Goal: Information Seeking & Learning: Learn about a topic

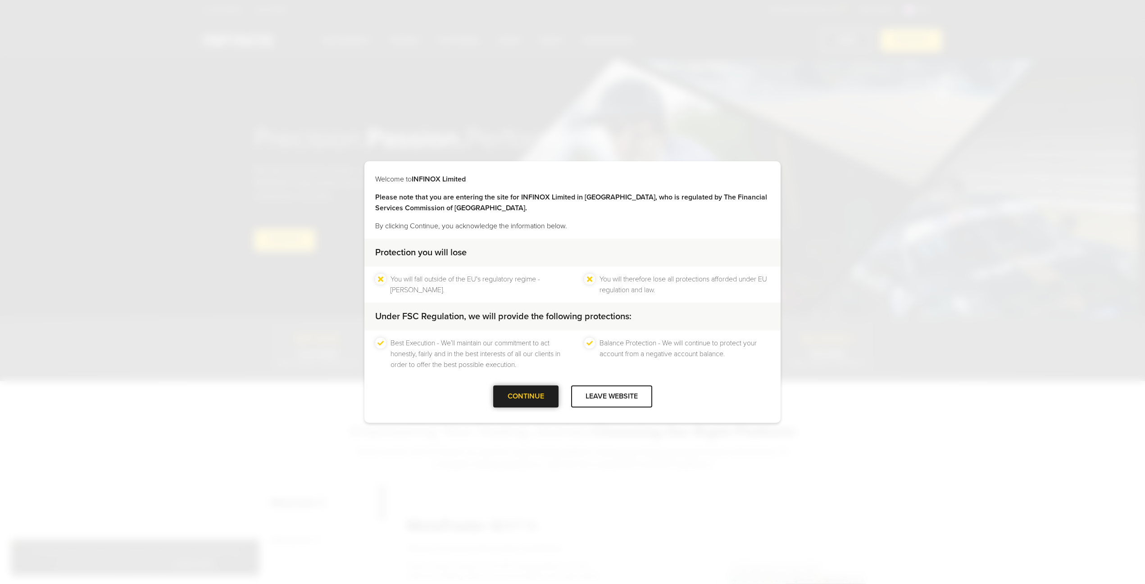
click at [526, 397] on div at bounding box center [526, 397] width 0 height 0
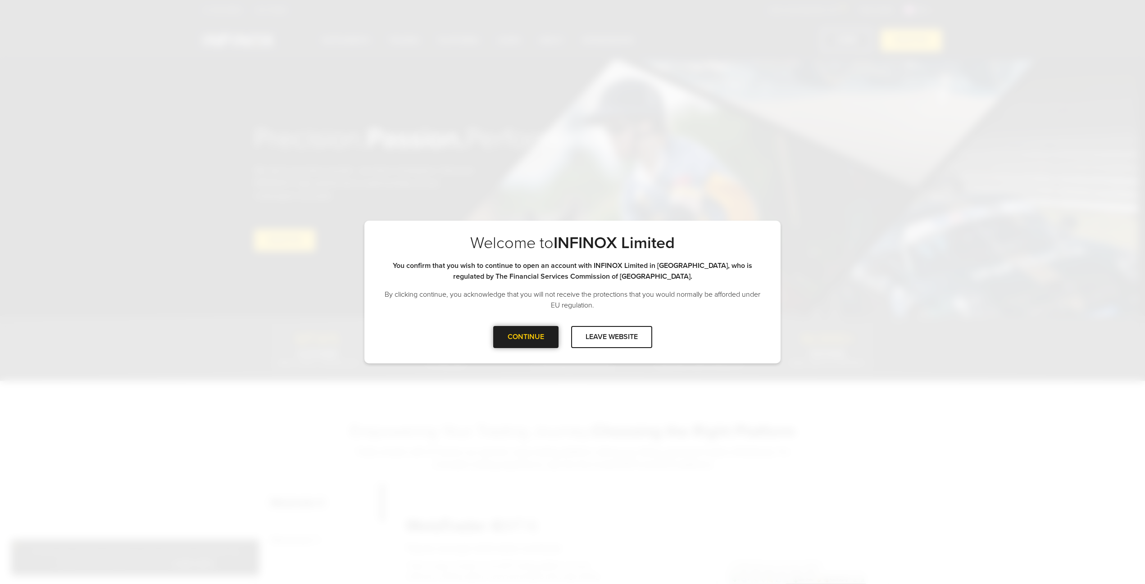
click at [526, 337] on div at bounding box center [526, 337] width 0 height 0
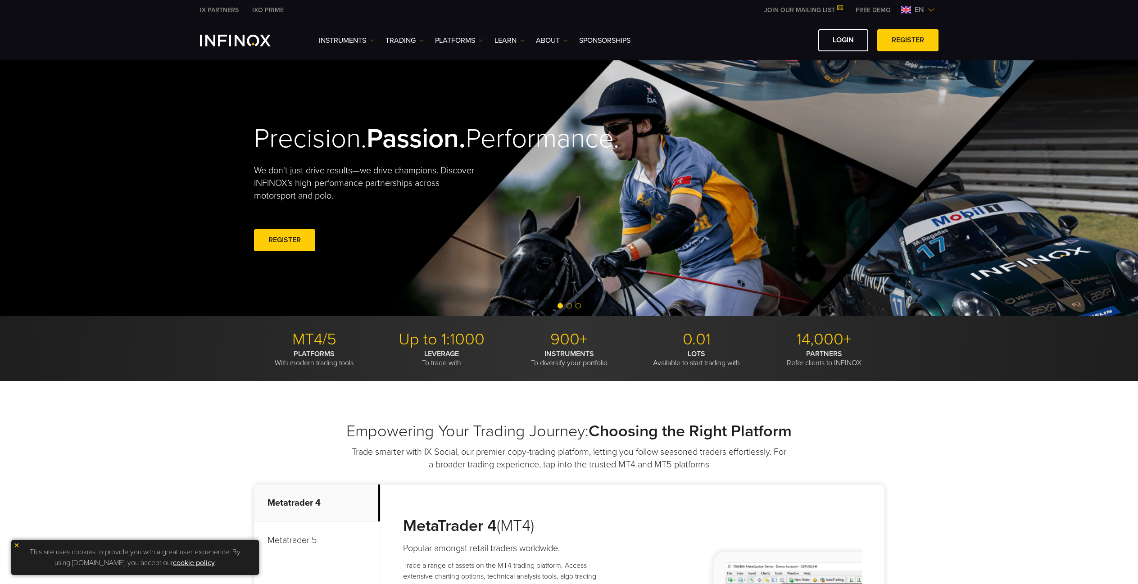
click at [920, 11] on span "en" at bounding box center [919, 10] width 17 height 11
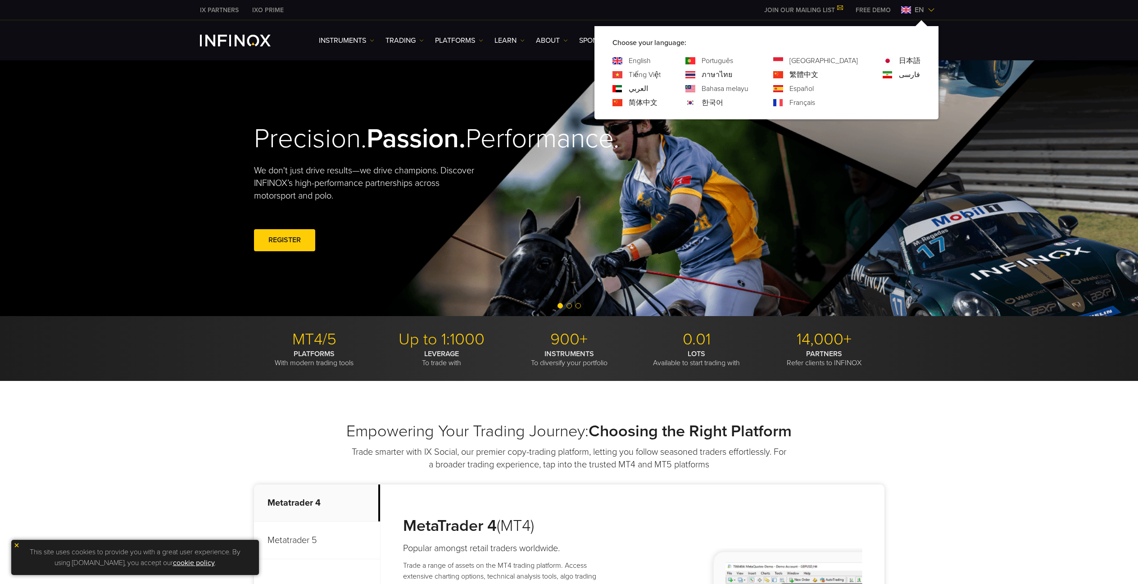
click at [935, 388] on div "Empowering Your Trading Journey: Choosing the Right Platform Trade smarter with…" at bounding box center [569, 584] width 1138 height 407
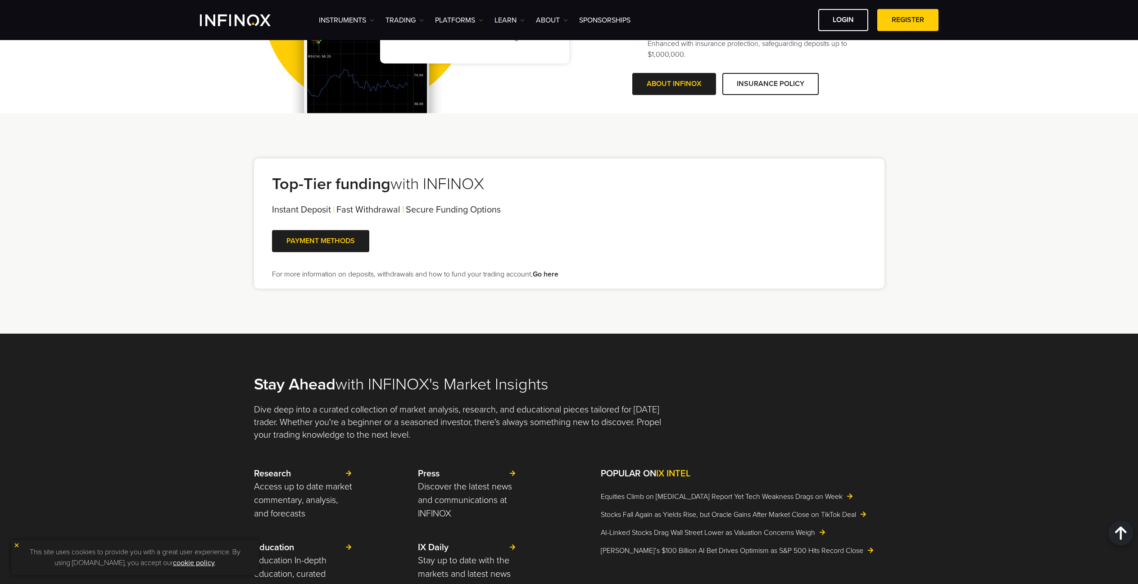
scroll to position [2027, 0]
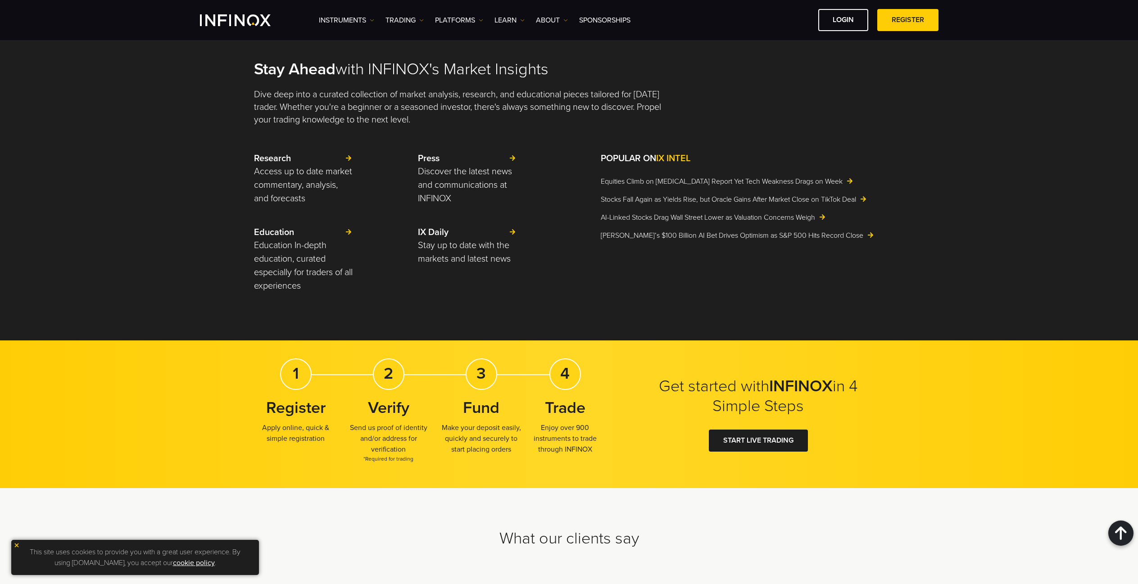
click at [675, 161] on span "IX INTEL" at bounding box center [673, 158] width 34 height 11
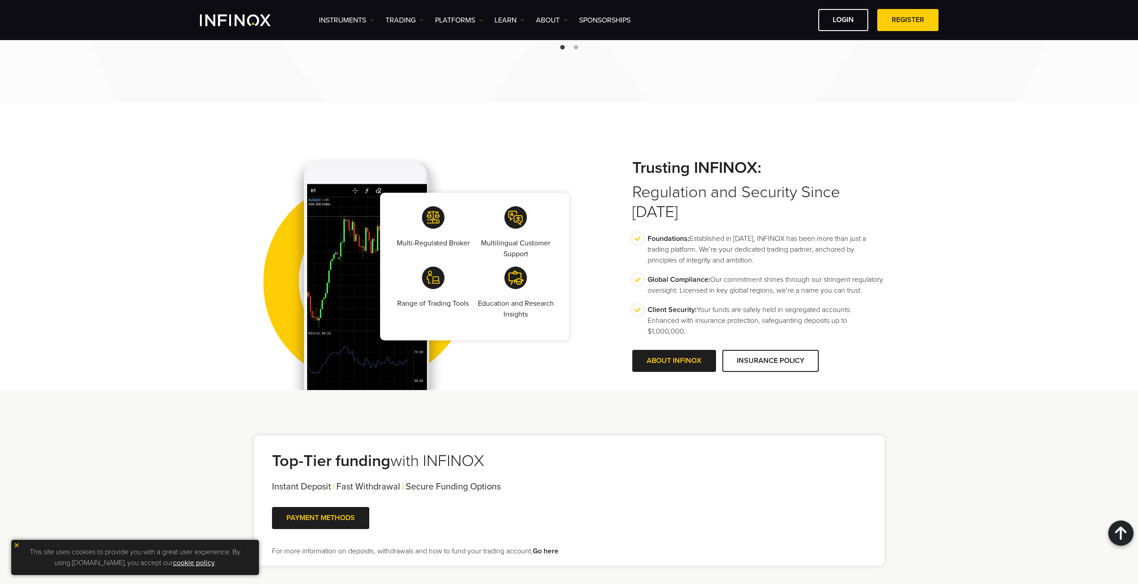
scroll to position [0, 0]
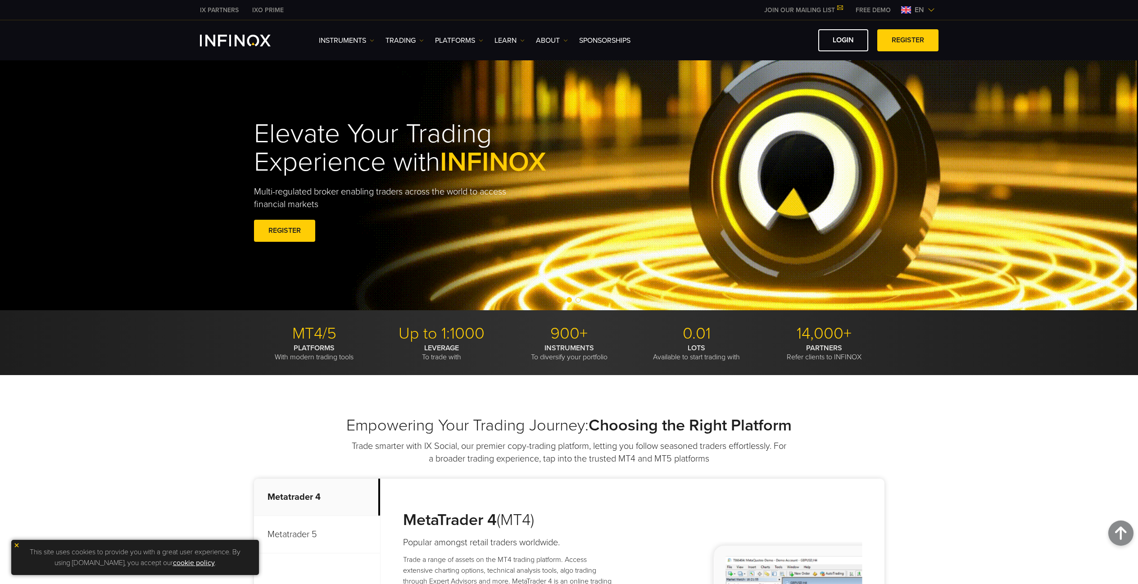
drag, startPoint x: 1014, startPoint y: 266, endPoint x: 998, endPoint y: 154, distance: 112.8
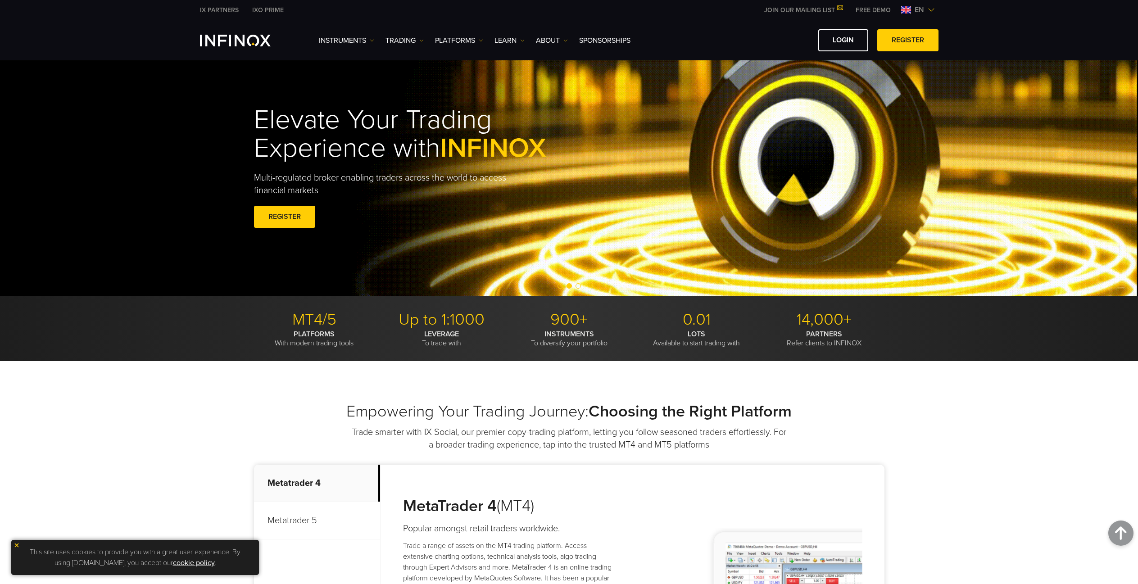
drag, startPoint x: 952, startPoint y: 202, endPoint x: 957, endPoint y: 163, distance: 38.9
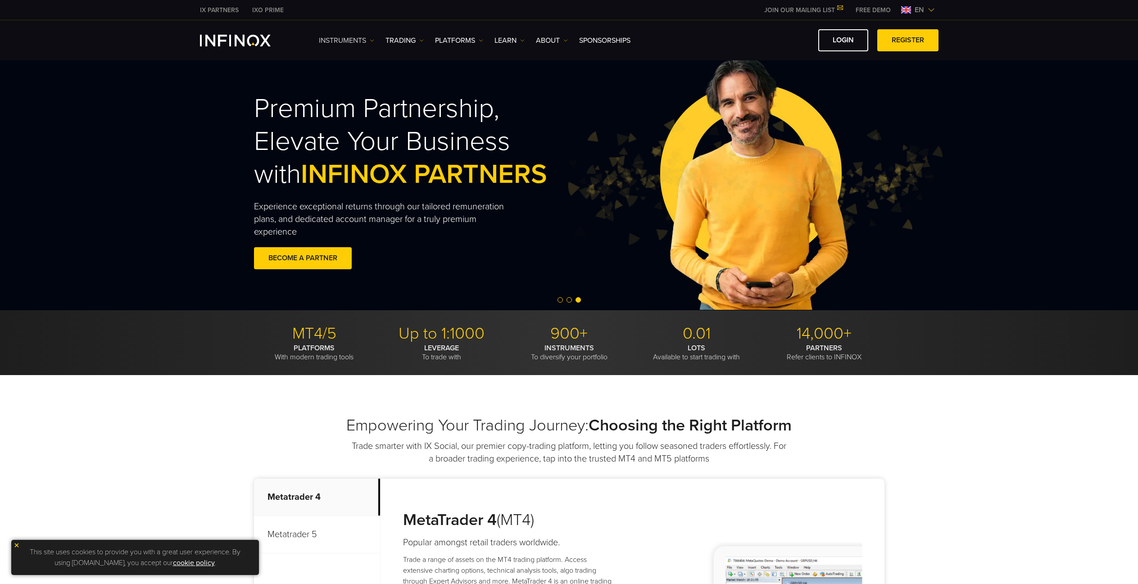
click at [363, 45] on link "Instruments" at bounding box center [346, 40] width 55 height 11
click at [611, 40] on link "SPONSORSHIPS" at bounding box center [604, 40] width 51 height 11
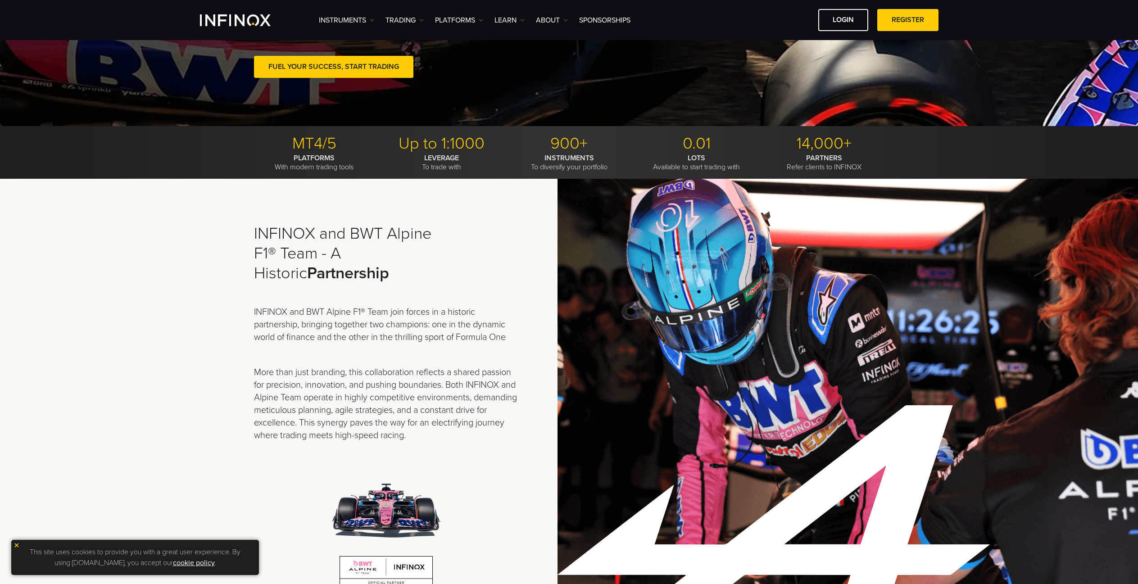
scroll to position [180, 0]
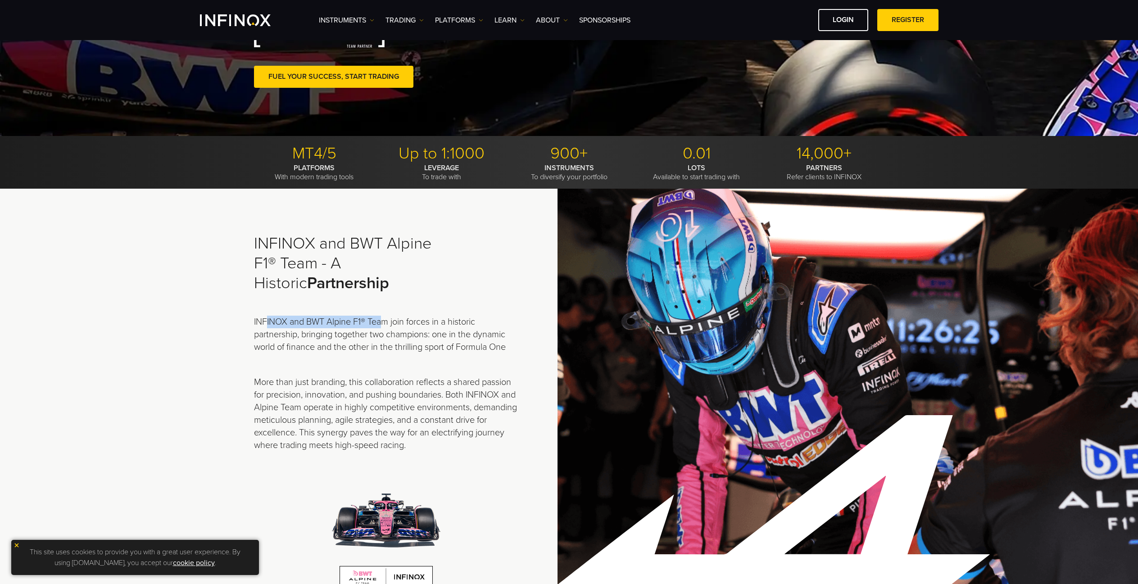
drag, startPoint x: 321, startPoint y: 320, endPoint x: 387, endPoint y: 318, distance: 66.7
click at [386, 318] on p "INFINOX and BWT Alpine F1® Team join forces in a historic partnership, bringing…" at bounding box center [386, 335] width 265 height 38
click at [387, 318] on p "INFINOX and BWT Alpine F1® Team join forces in a historic partnership, bringing…" at bounding box center [386, 335] width 265 height 38
drag, startPoint x: 288, startPoint y: 324, endPoint x: 364, endPoint y: 322, distance: 75.7
click at [364, 322] on p "INFINOX and BWT Alpine F1® Team join forces in a historic partnership, bringing…" at bounding box center [386, 335] width 265 height 38
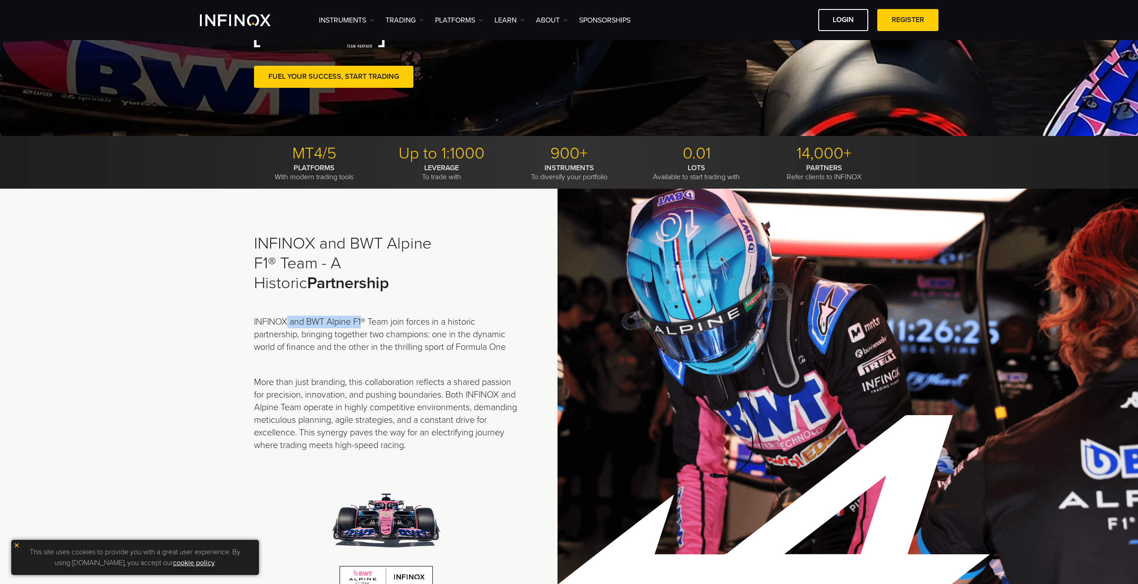
click at [364, 322] on p "INFINOX and BWT Alpine F1® Team join forces in a historic partnership, bringing…" at bounding box center [386, 335] width 265 height 38
drag, startPoint x: 385, startPoint y: 316, endPoint x: 483, endPoint y: 319, distance: 97.8
click at [482, 319] on div "INFINOX and BWT Alpine F1® Team - A Historic Partnership INFINOX and BWT Alpine…" at bounding box center [386, 415] width 265 height 363
click at [483, 319] on p "INFINOX and BWT Alpine F1® Team join forces in a historic partnership, bringing…" at bounding box center [386, 335] width 265 height 38
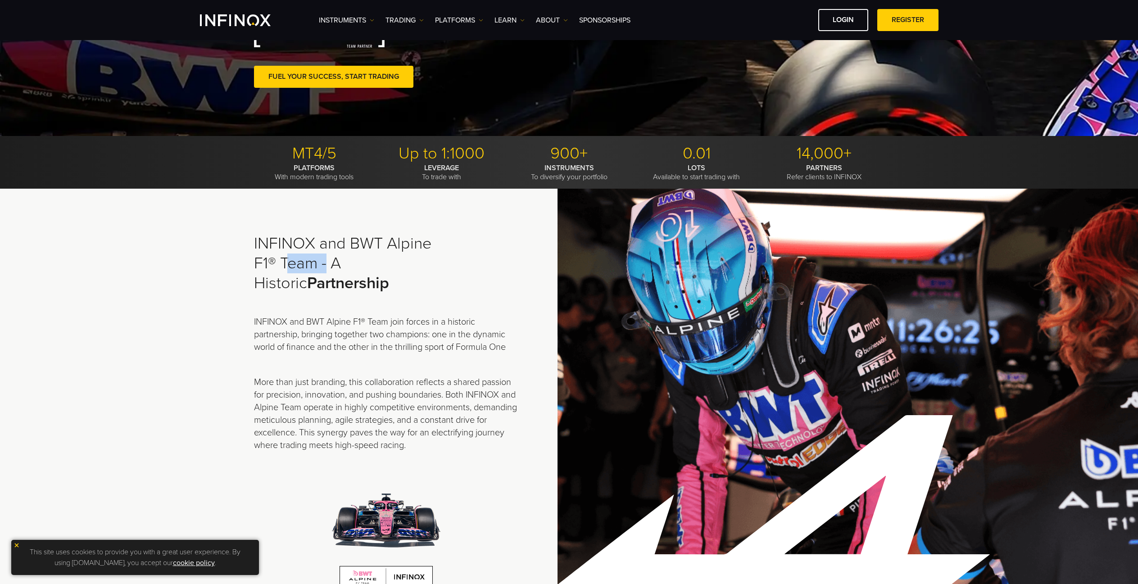
drag, startPoint x: 312, startPoint y: 271, endPoint x: 336, endPoint y: 273, distance: 24.5
click at [334, 273] on h2 "INFINOX and BWT Alpine F1® Team - A Historic Partnership" at bounding box center [355, 263] width 203 height 59
click at [339, 274] on h2 "INFINOX and BWT Alpine F1® Team - A Historic Partnership" at bounding box center [355, 263] width 203 height 59
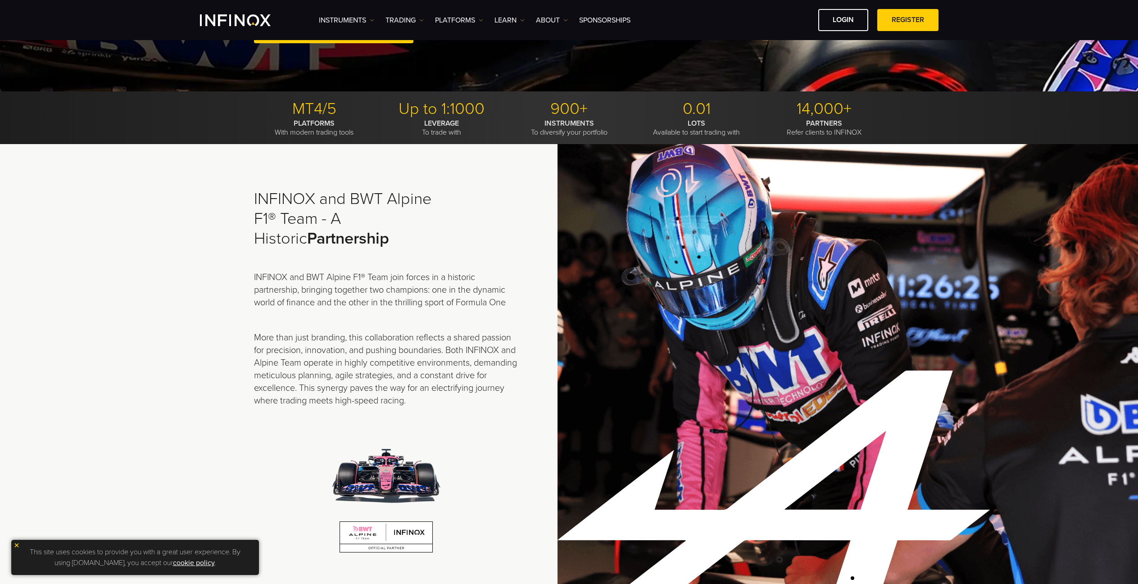
scroll to position [225, 0]
drag, startPoint x: 350, startPoint y: 341, endPoint x: 431, endPoint y: 343, distance: 80.6
click at [430, 343] on p "More than just branding, this collaboration reflects a shared passion for preci…" at bounding box center [386, 369] width 265 height 76
click at [431, 343] on p "More than just branding, this collaboration reflects a shared passion for preci…" at bounding box center [386, 369] width 265 height 76
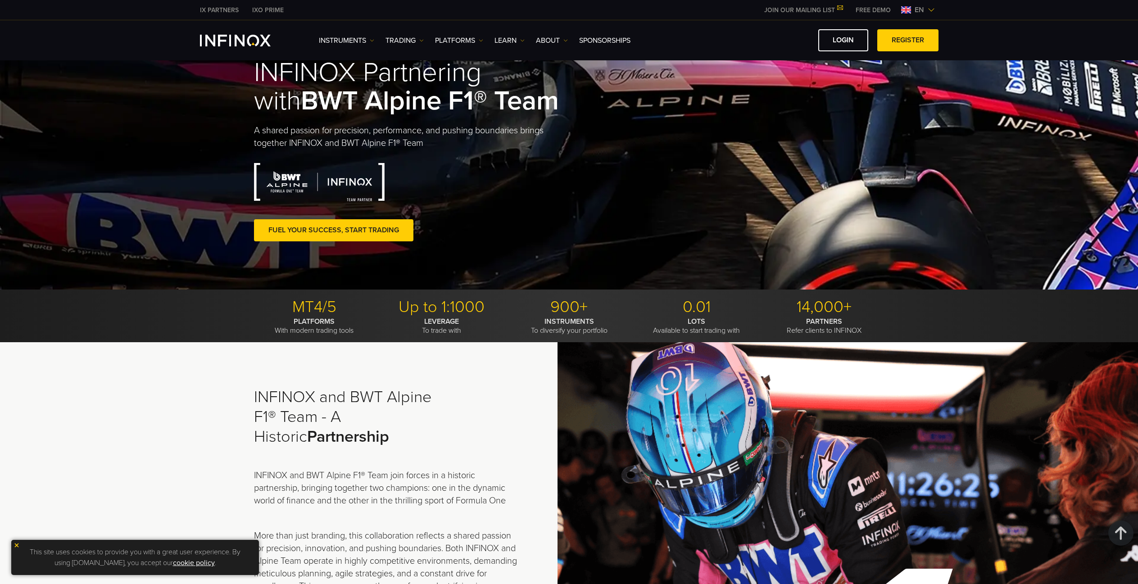
scroll to position [0, 0]
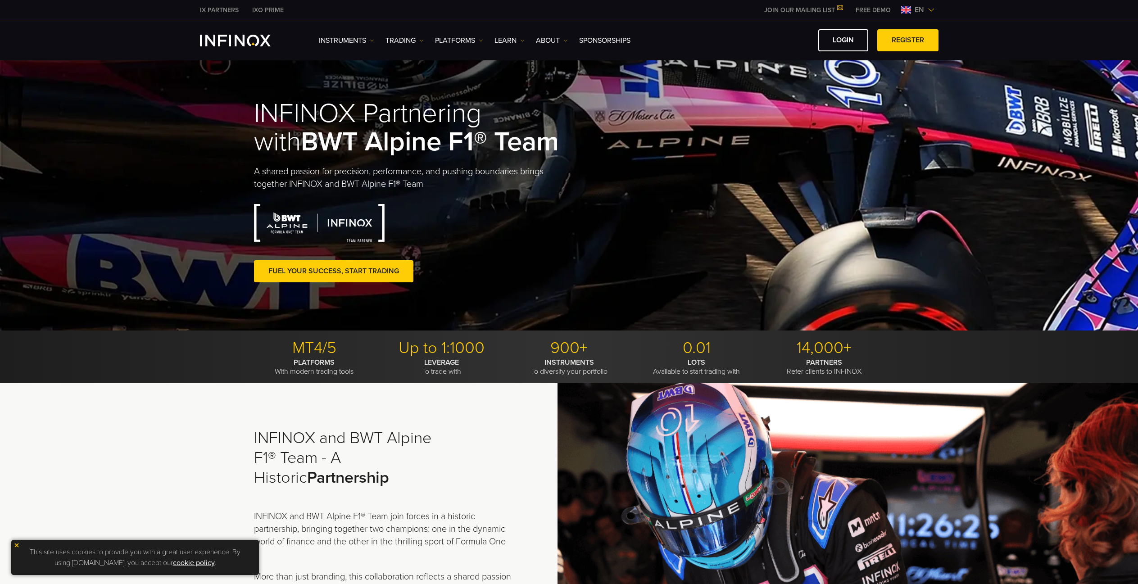
drag, startPoint x: 1010, startPoint y: 420, endPoint x: 1007, endPoint y: 289, distance: 130.6
drag, startPoint x: 991, startPoint y: 316, endPoint x: 999, endPoint y: 202, distance: 113.8
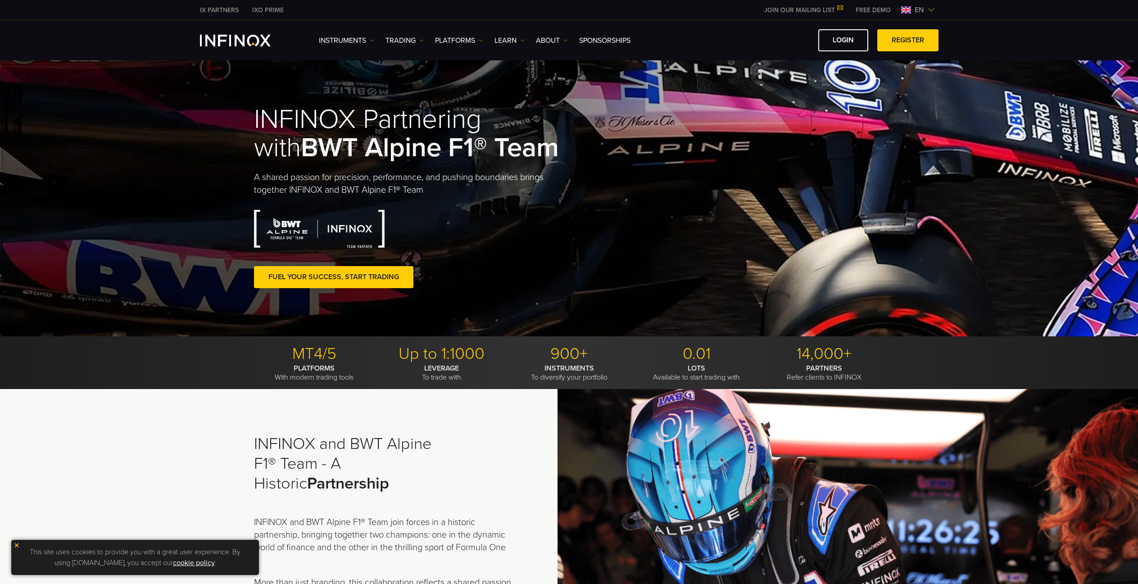
click at [240, 37] on img "INFINOX Logo" at bounding box center [235, 41] width 71 height 12
